Goal: Task Accomplishment & Management: Manage account settings

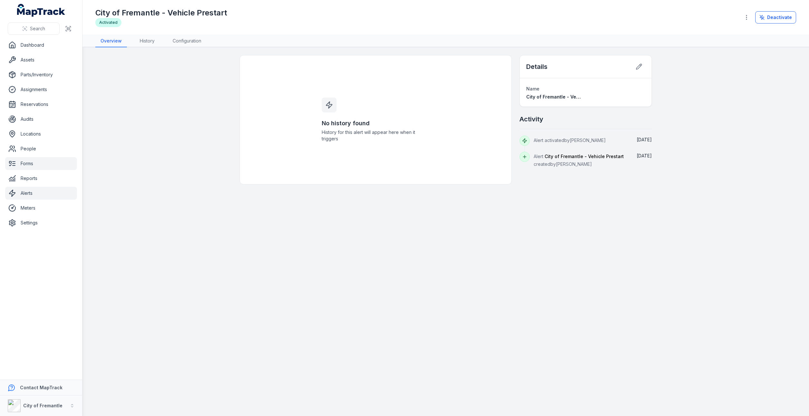
click at [19, 162] on link "Forms" at bounding box center [41, 163] width 72 height 13
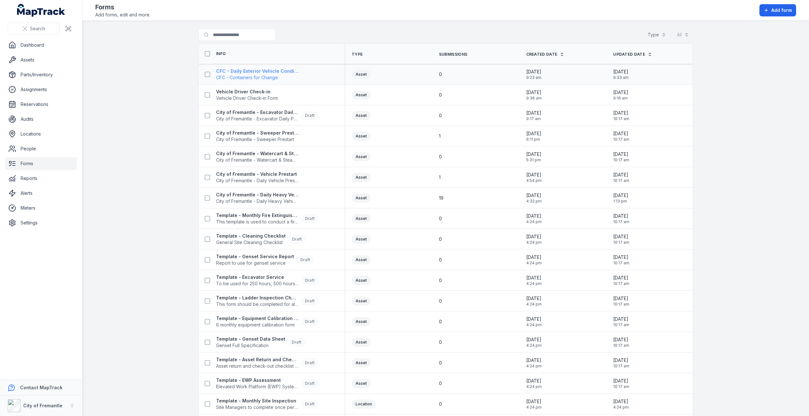
click at [282, 74] on span "CFC - Containers for Change" at bounding box center [257, 77] width 82 height 6
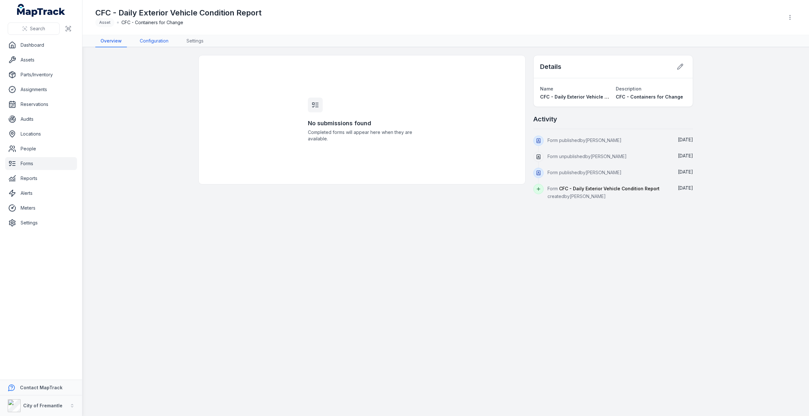
click at [156, 43] on link "Configuration" at bounding box center [154, 41] width 39 height 12
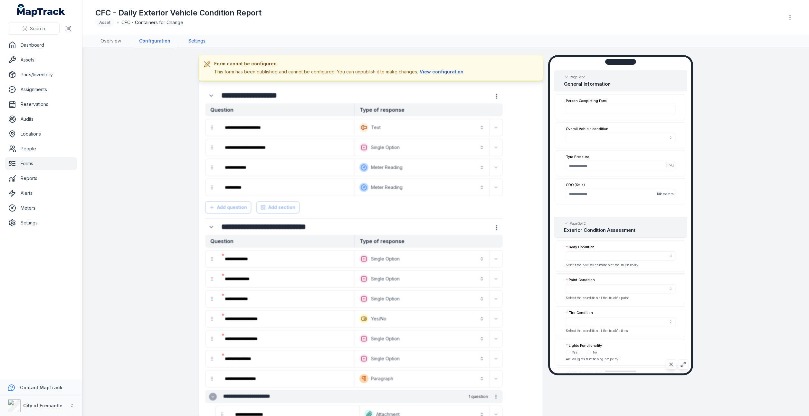
click at [189, 38] on link "Settings" at bounding box center [196, 41] width 27 height 12
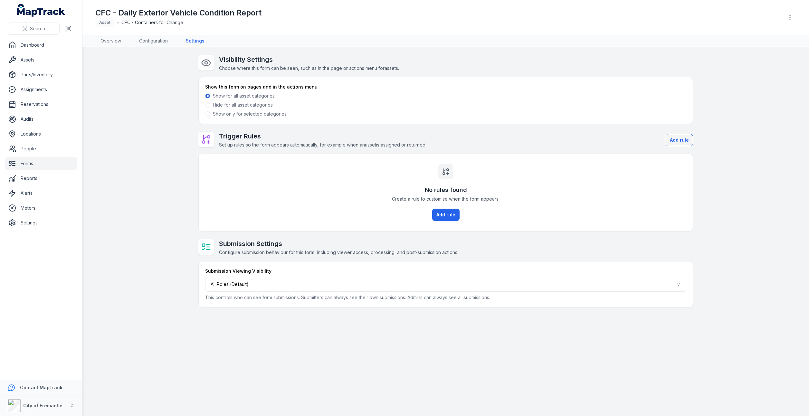
click at [207, 114] on span at bounding box center [207, 113] width 5 height 5
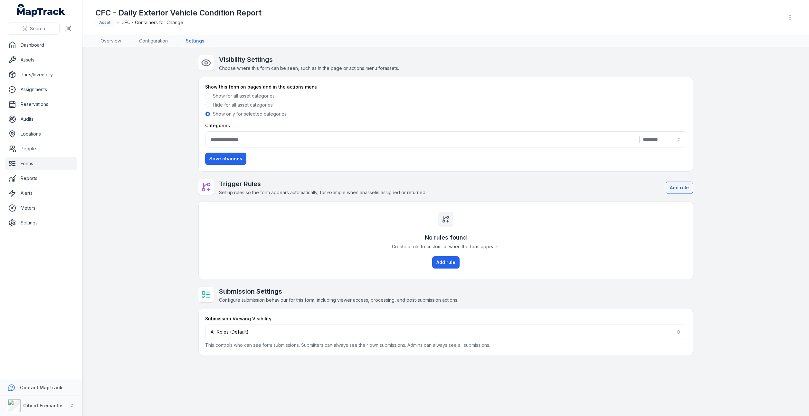
click at [398, 150] on div "Categories | Save changes" at bounding box center [445, 143] width 481 height 43
click at [288, 141] on div "|" at bounding box center [445, 139] width 481 height 16
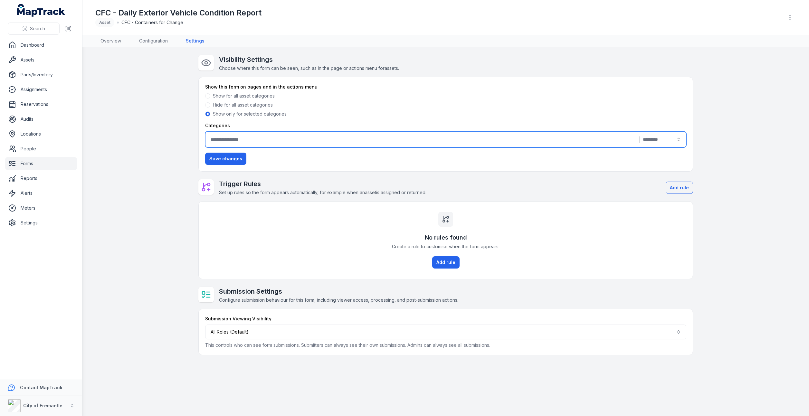
click at [209, 105] on span at bounding box center [207, 104] width 5 height 5
